Goal: Information Seeking & Learning: Find specific page/section

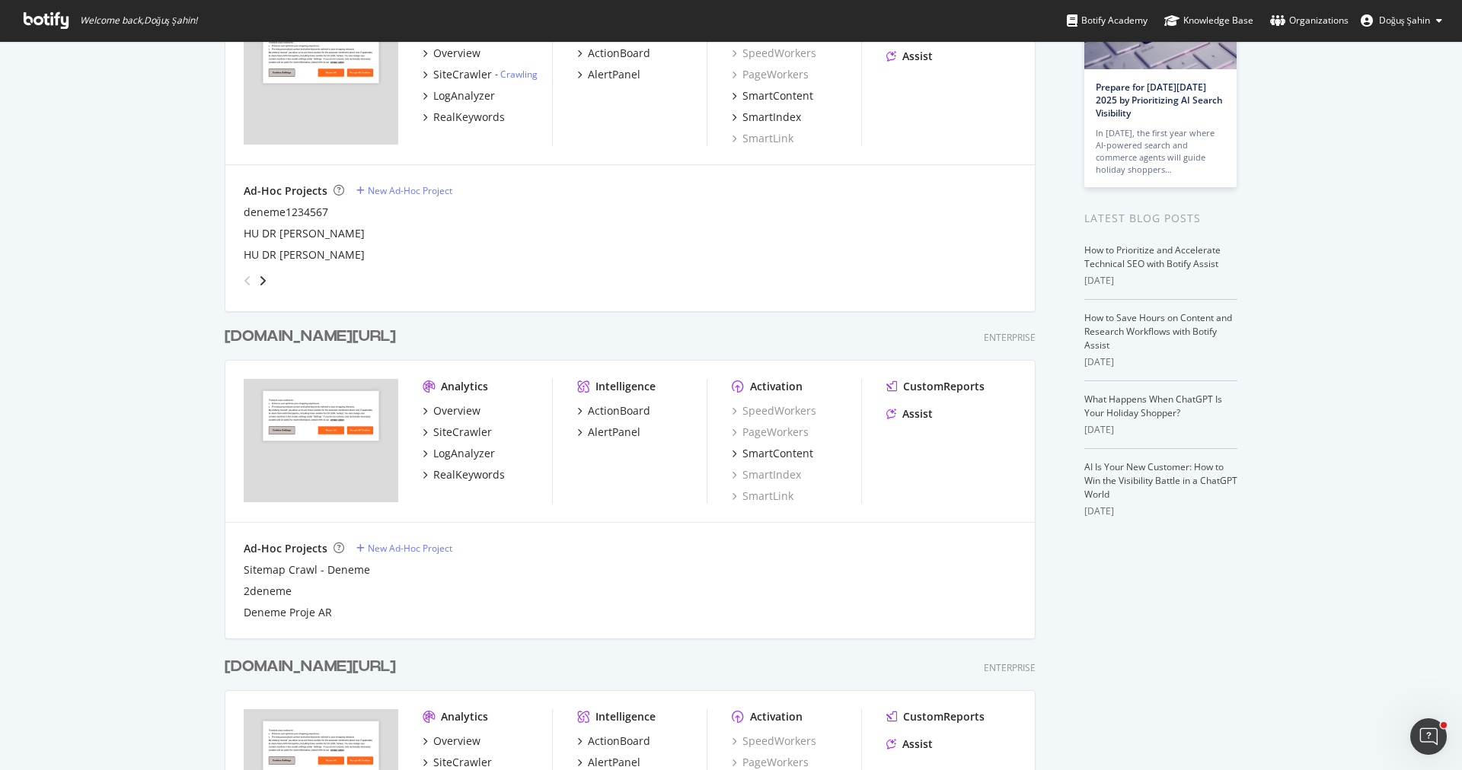
scroll to position [145, 0]
click at [469, 436] on div "SiteCrawler" at bounding box center [462, 433] width 59 height 15
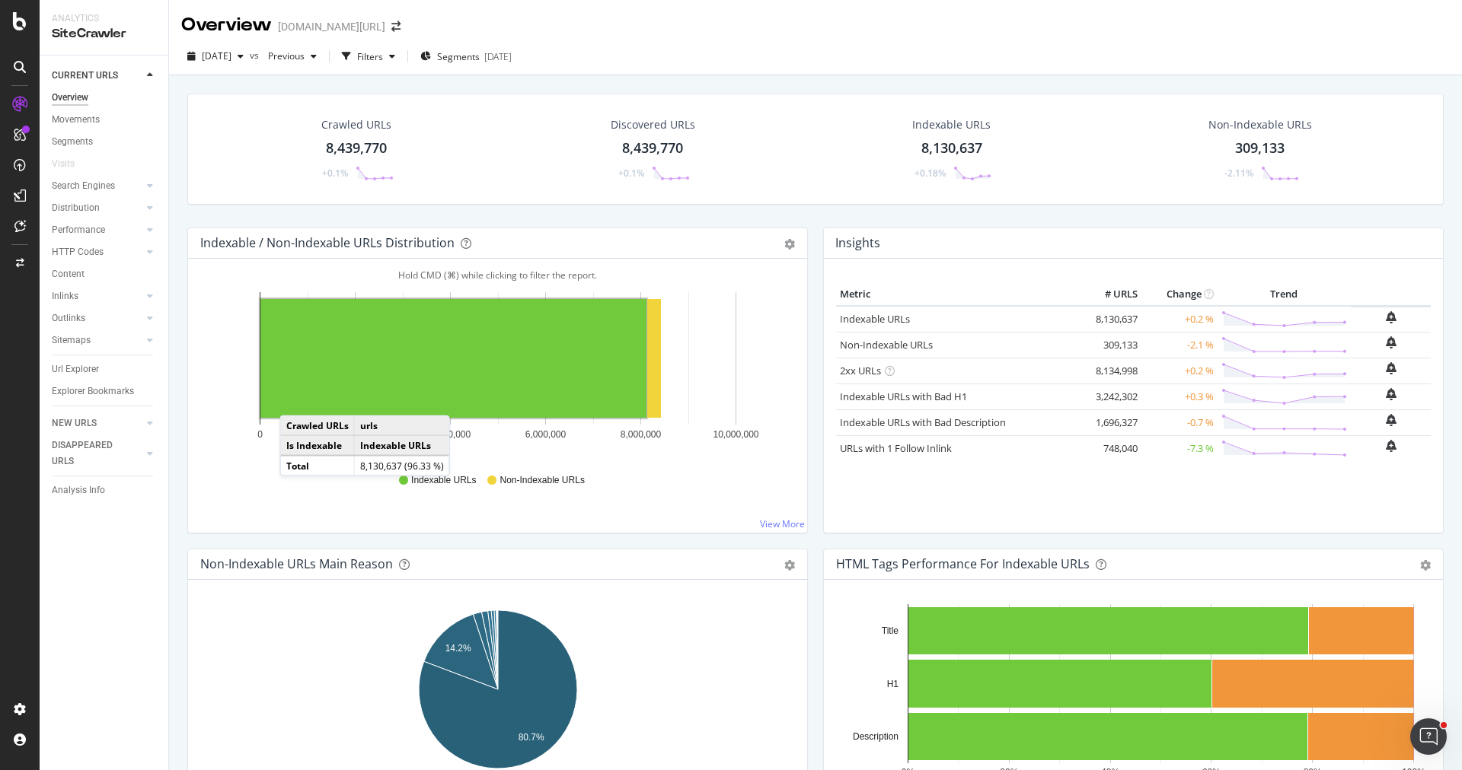
click at [88, 365] on div "Url Explorer" at bounding box center [75, 370] width 47 height 16
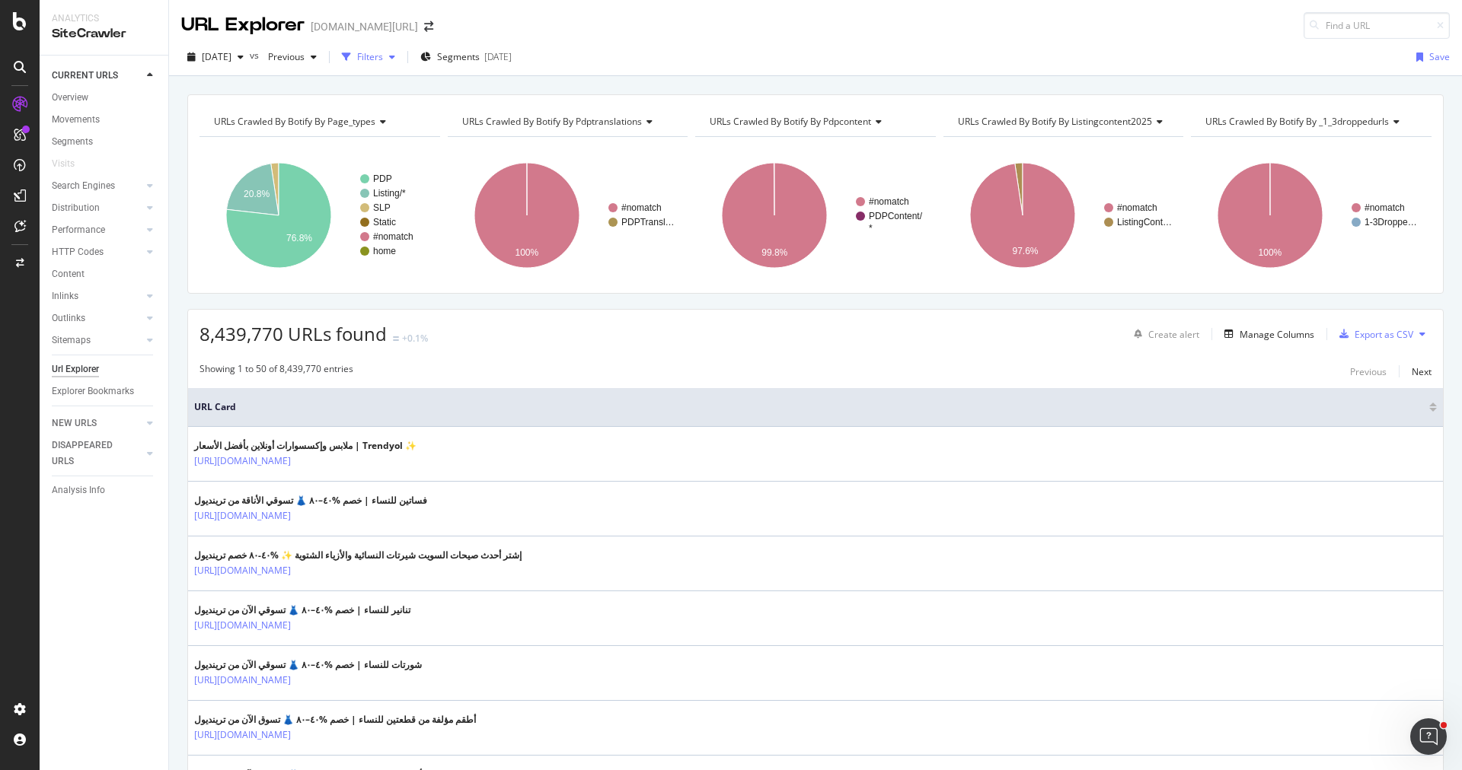
click at [383, 53] on div "Filters" at bounding box center [370, 56] width 26 height 13
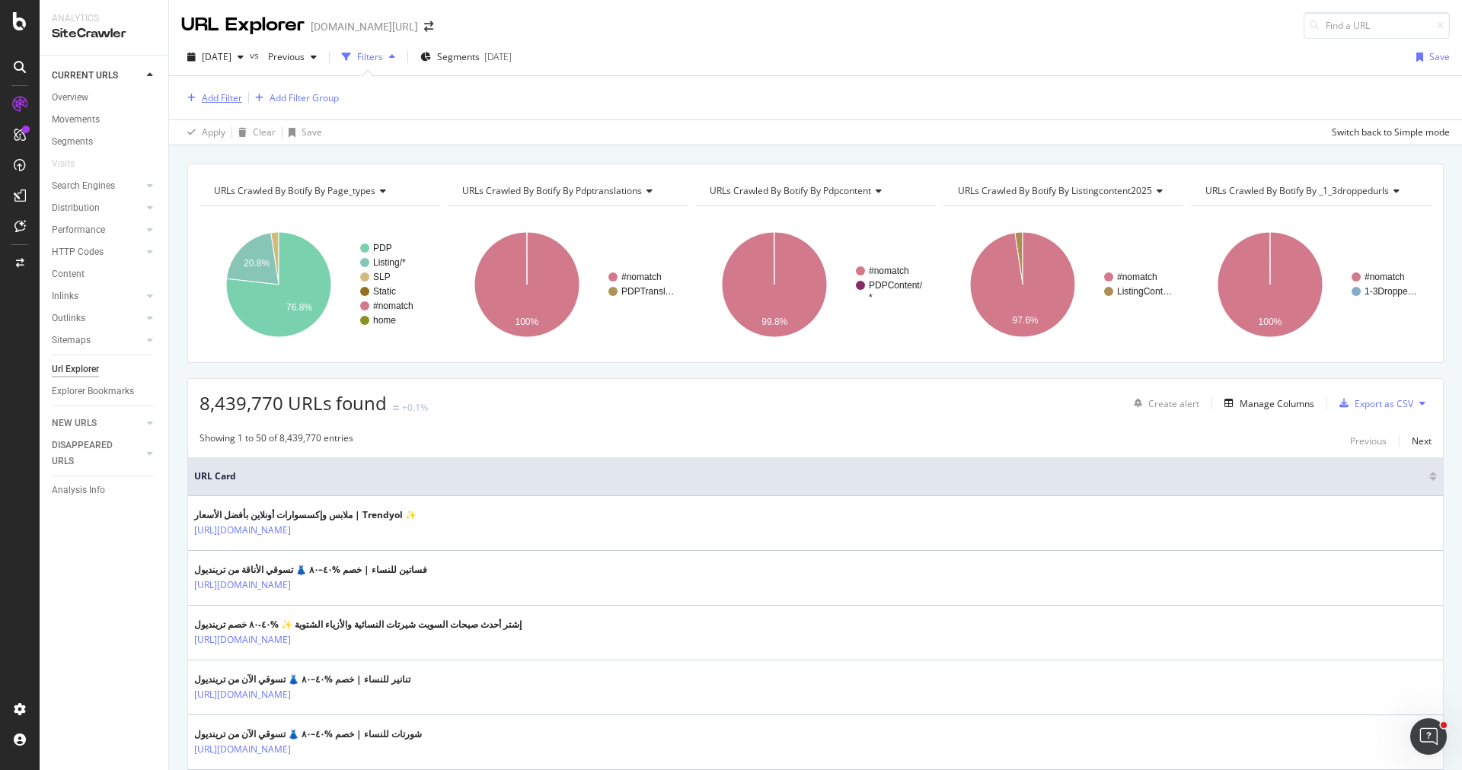
click at [228, 99] on div "Add Filter" at bounding box center [222, 97] width 40 height 13
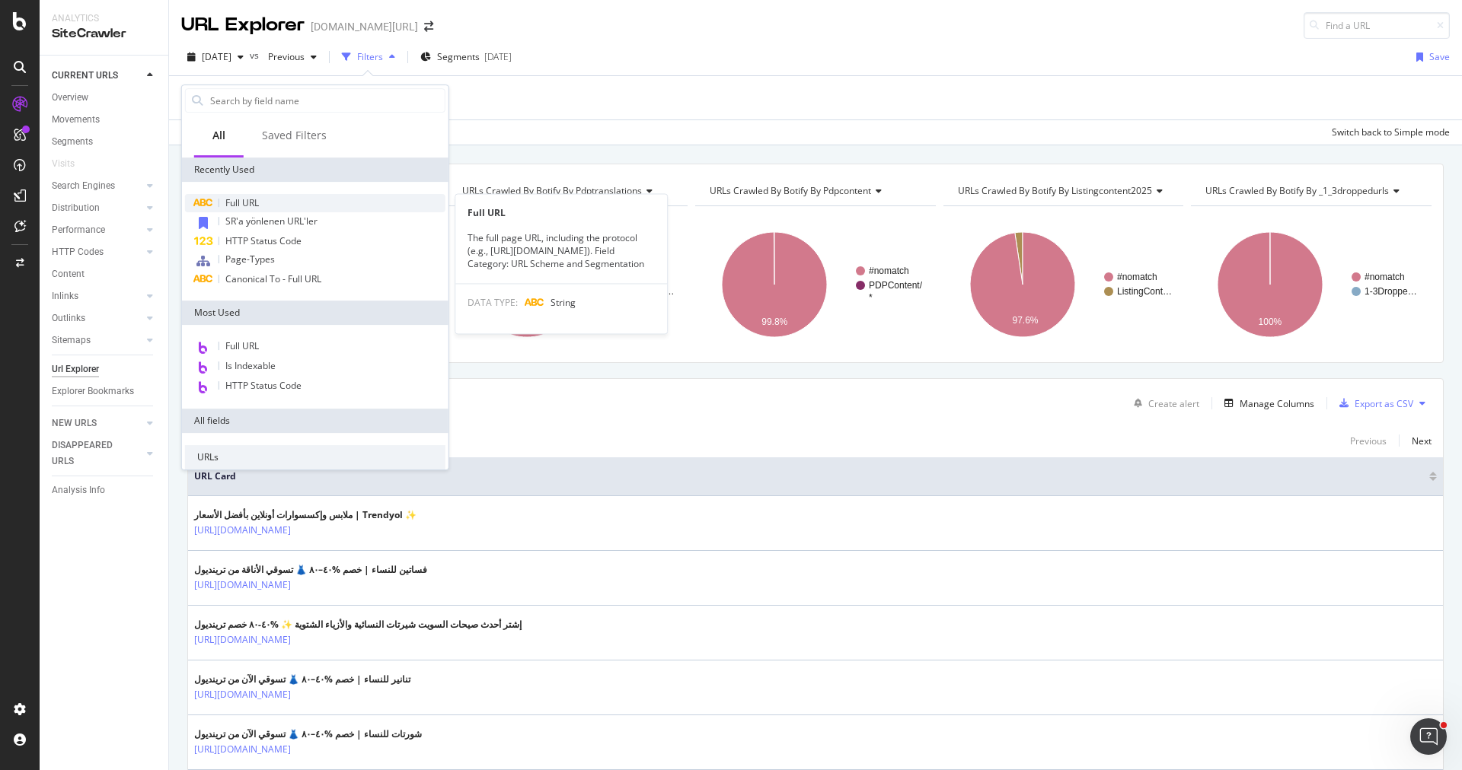
click at [253, 200] on span "Full URL" at bounding box center [241, 202] width 33 height 13
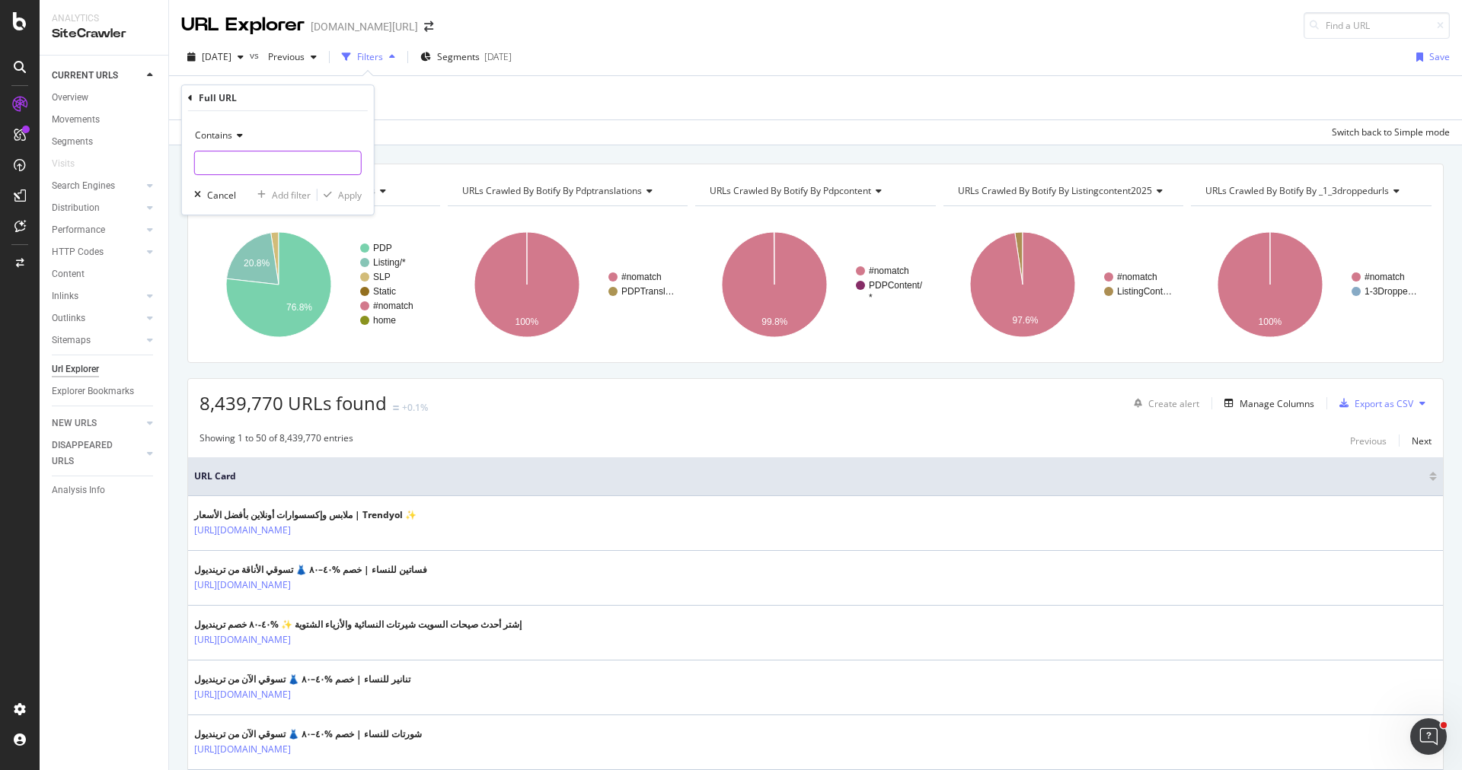
click at [254, 159] on input "text" at bounding box center [278, 163] width 166 height 24
paste input "[URL][DOMAIN_NAME]"
type input "[URL][DOMAIN_NAME]"
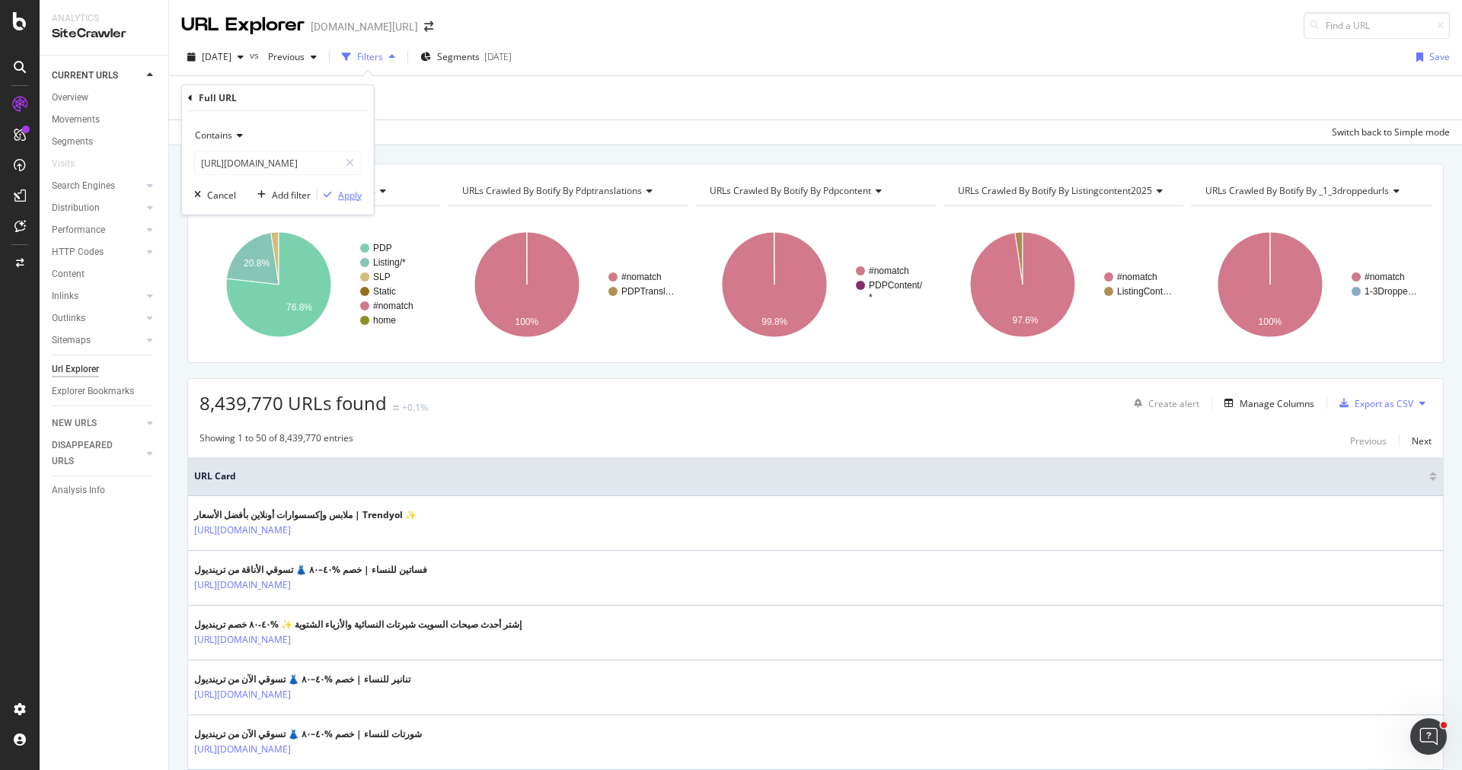
click at [359, 195] on div "Apply" at bounding box center [350, 195] width 24 height 13
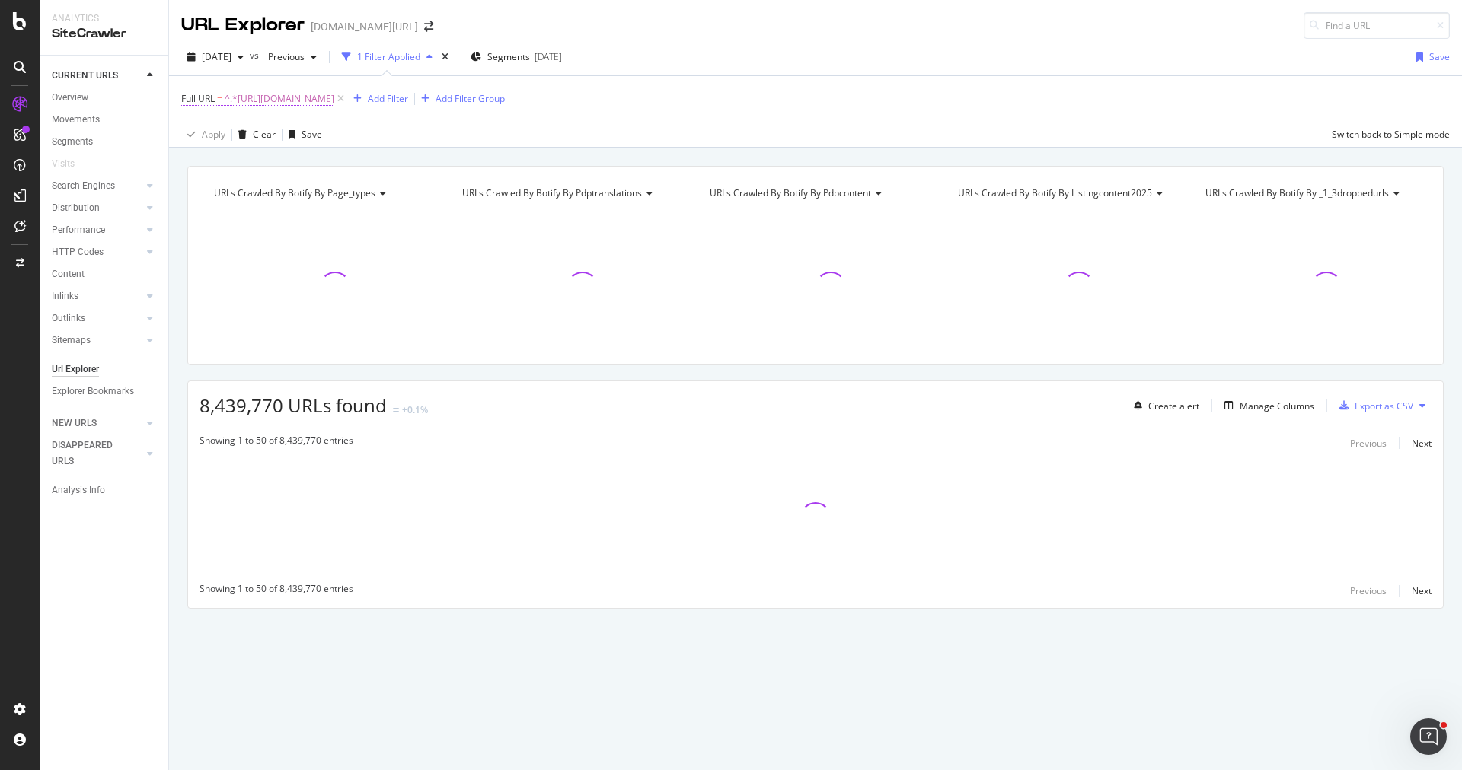
click at [293, 104] on span "^.*[URL][DOMAIN_NAME]" at bounding box center [280, 98] width 110 height 21
click at [266, 164] on input "[URL][DOMAIN_NAME]" at bounding box center [267, 160] width 144 height 24
click at [258, 161] on input "[URL][DOMAIN_NAME]" at bounding box center [267, 160] width 144 height 24
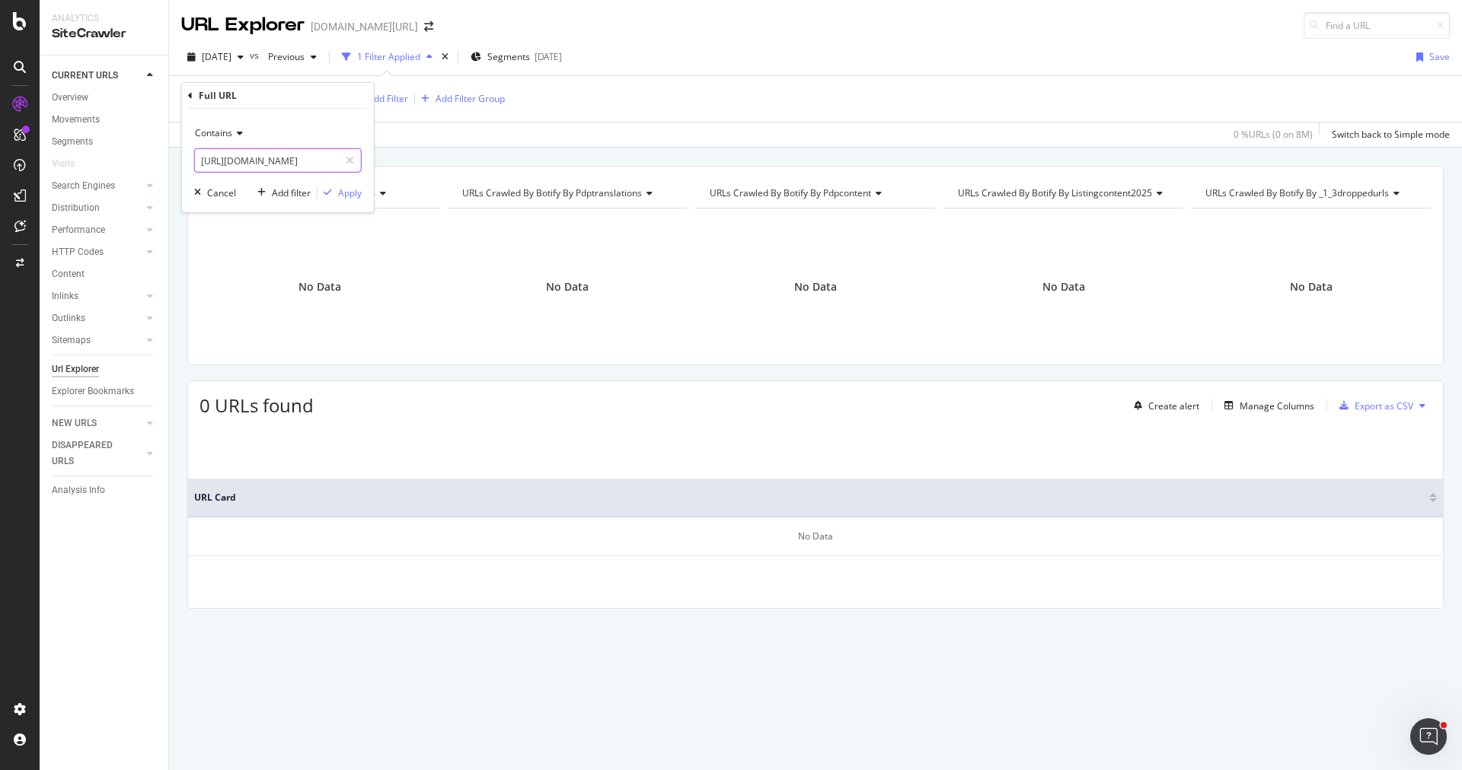
click at [285, 158] on input "[URL][DOMAIN_NAME]" at bounding box center [267, 160] width 144 height 24
click at [235, 155] on input "/ar/cartridge-filter-for-clean-water-y-s301809" at bounding box center [267, 160] width 144 height 24
type input "/ar/cart"
click at [339, 189] on div "Apply" at bounding box center [350, 192] width 24 height 13
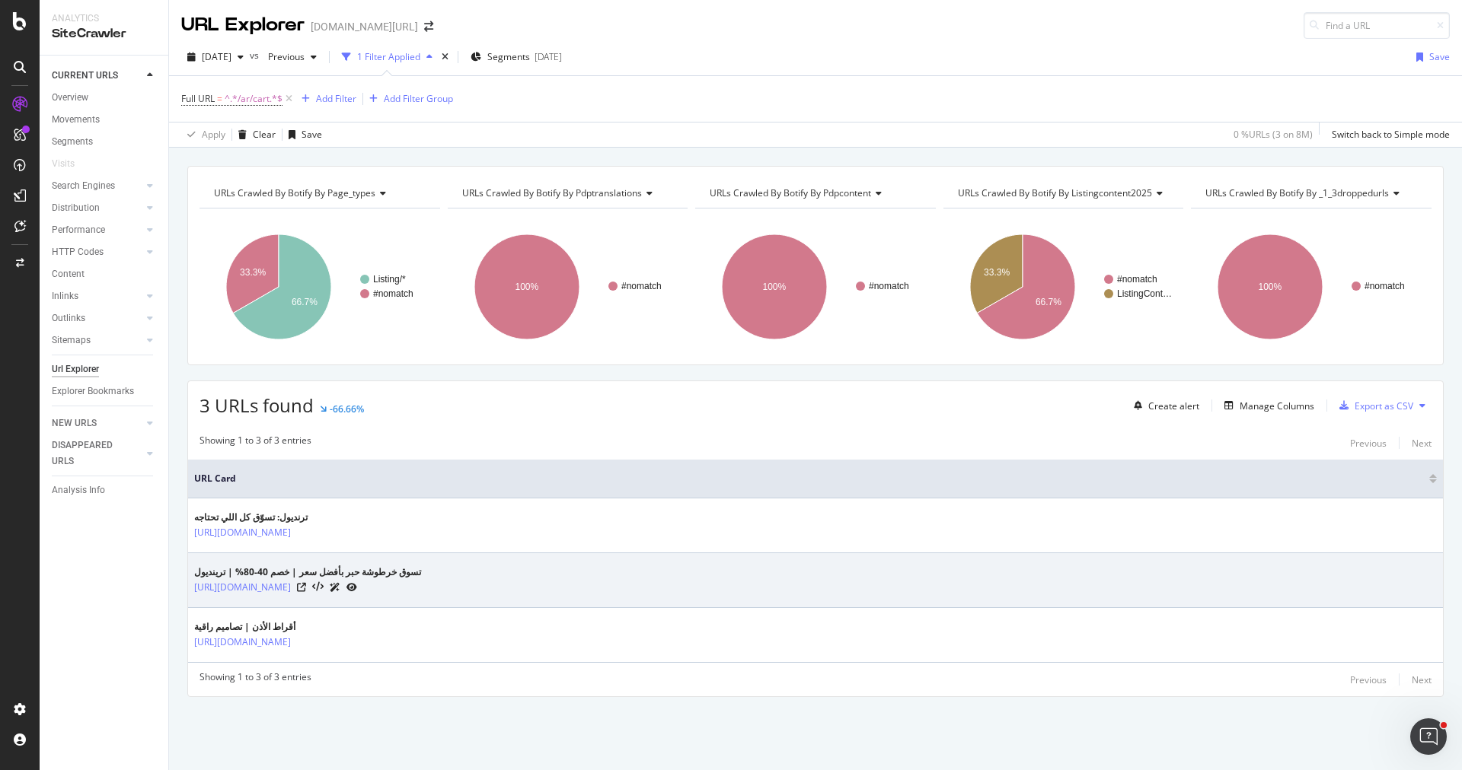
drag, startPoint x: 406, startPoint y: 581, endPoint x: 190, endPoint y: 581, distance: 216.2
click at [190, 581] on td "تسوق خرطوشة حبر بأفضل سعر | خصم 40-80% | ترينديول [URL][DOMAIN_NAME]" at bounding box center [815, 580] width 1255 height 55
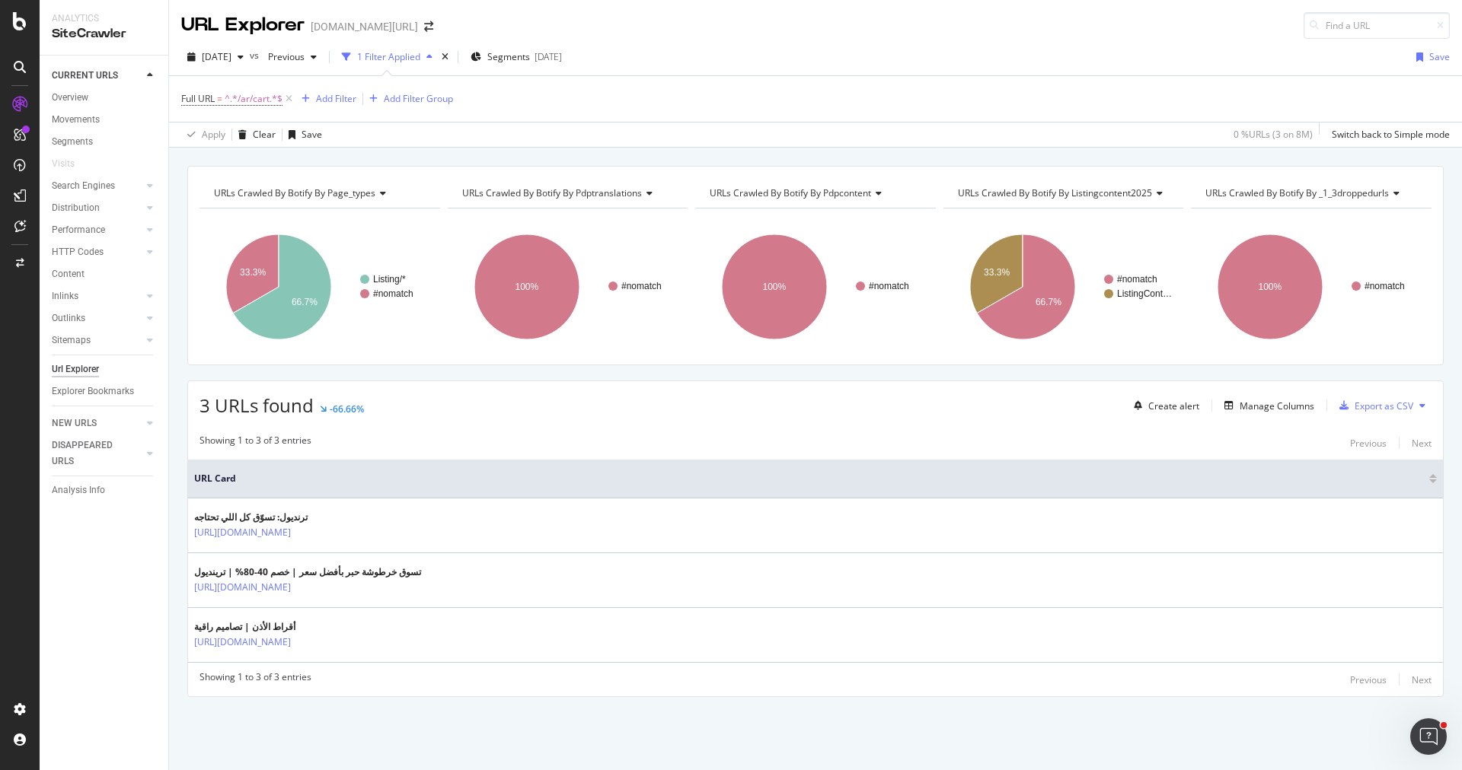
copy link "[URL][DOMAIN_NAME]"
click at [346, 766] on div "URLs Crawled By Botify By page_types Chart (by Value) Table Expand Export as CS…" at bounding box center [815, 459] width 1293 height 623
click at [82, 91] on div "Overview" at bounding box center [70, 98] width 37 height 16
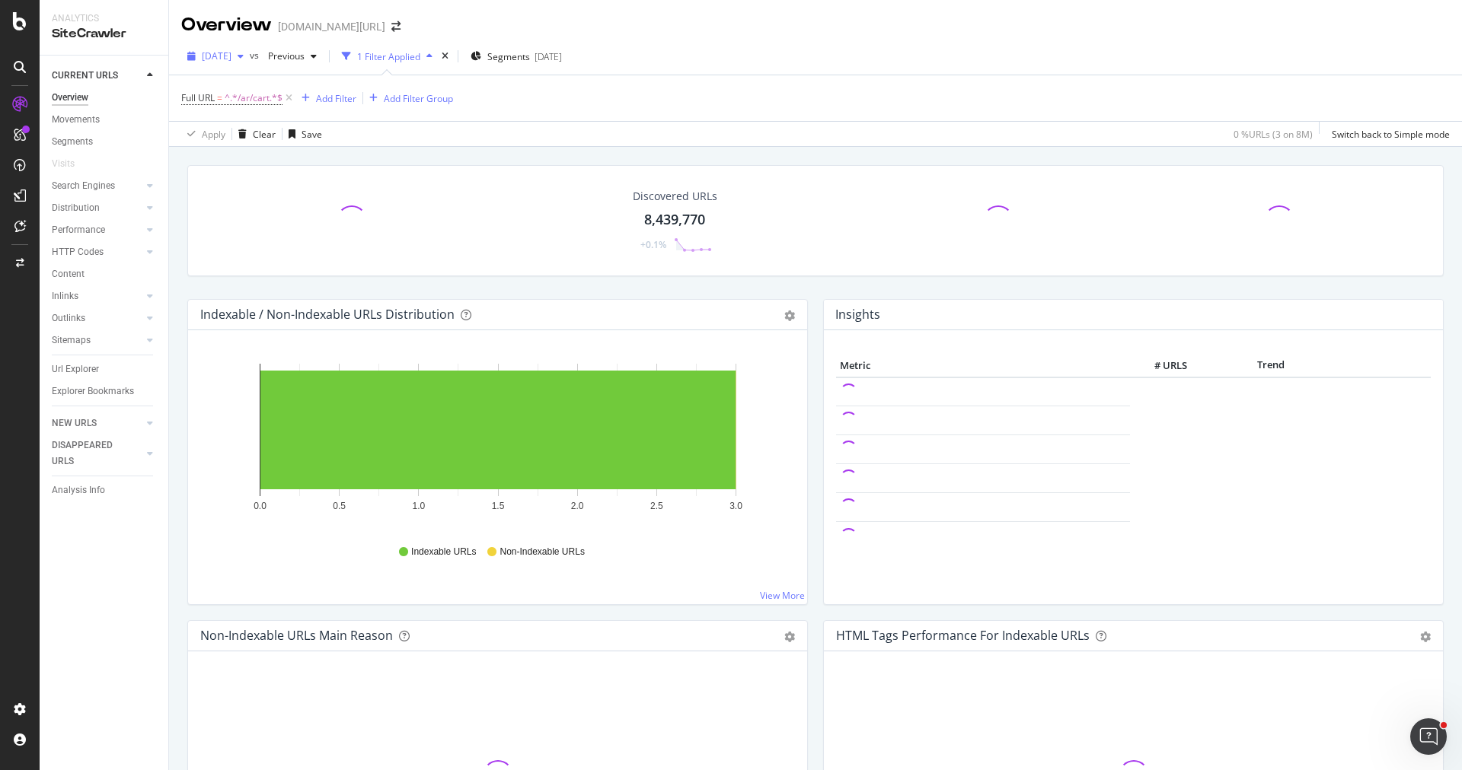
click at [250, 55] on div "button" at bounding box center [240, 56] width 18 height 9
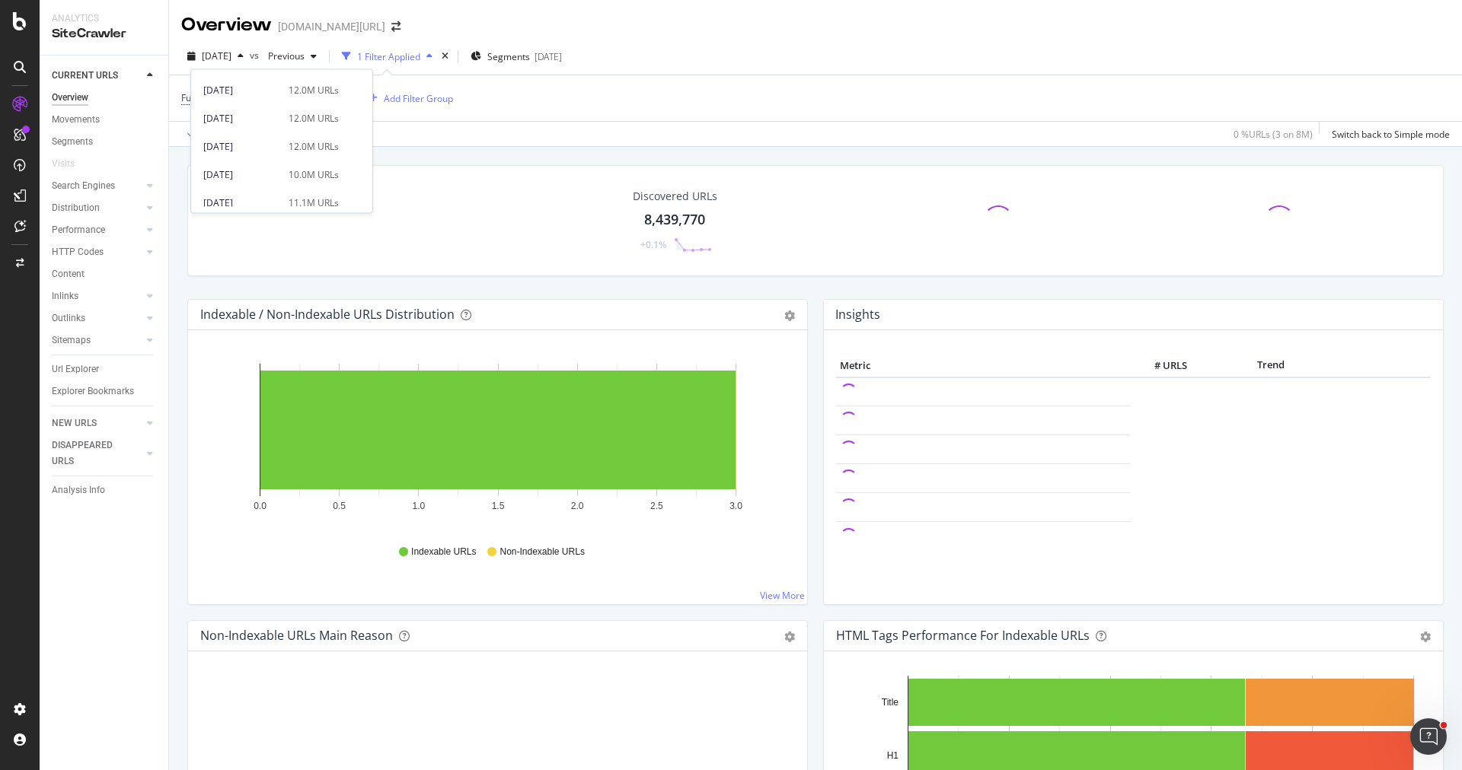
click at [433, 143] on div "Apply Clear Save 0 % URLs ( 3 on 8M ) Switch back to Simple mode" at bounding box center [815, 133] width 1293 height 25
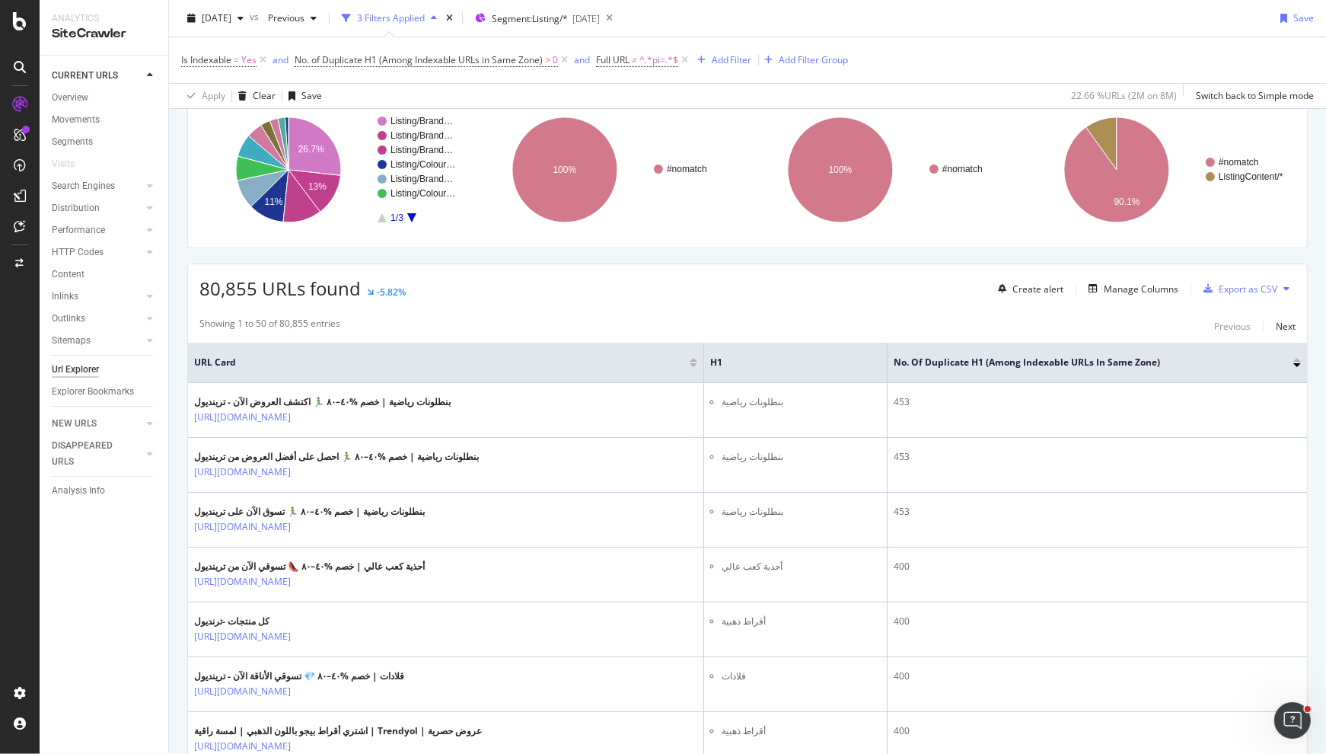
scroll to position [234, 0]
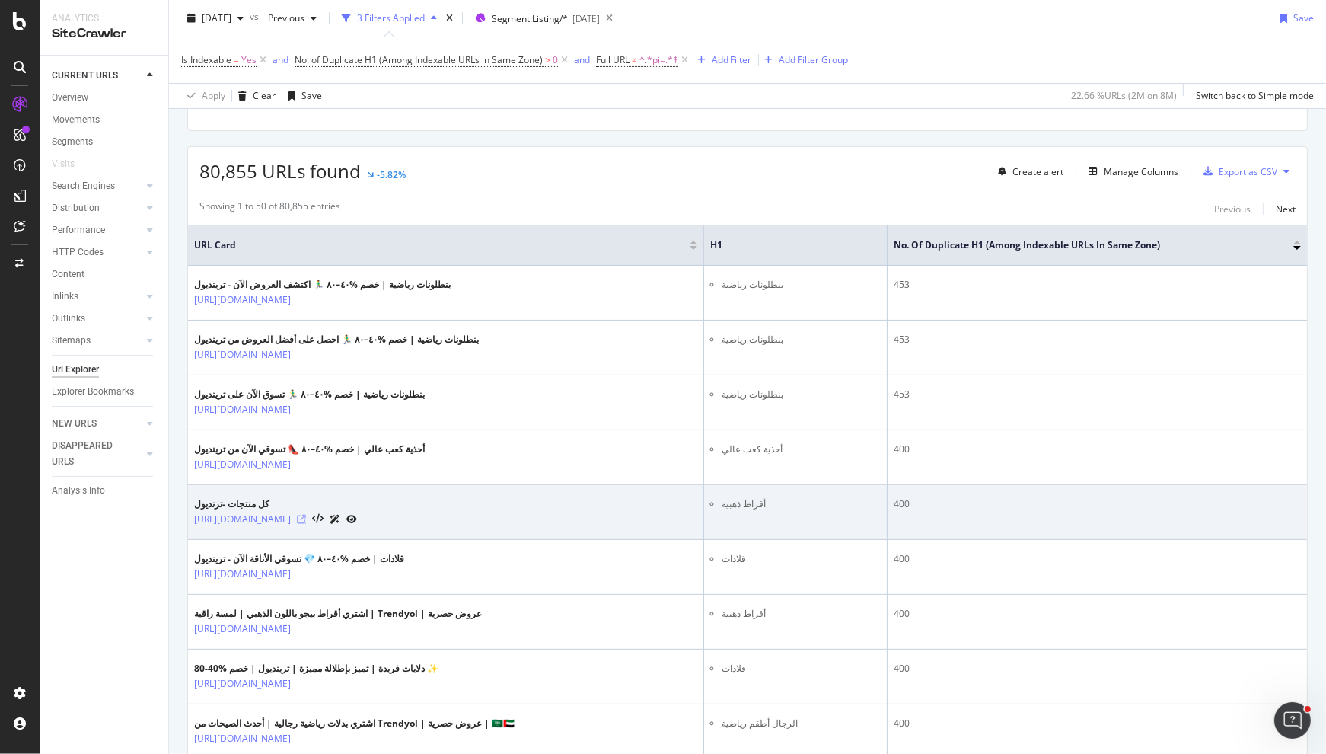
click at [306, 522] on icon at bounding box center [301, 519] width 9 height 9
